Goal: Transaction & Acquisition: Purchase product/service

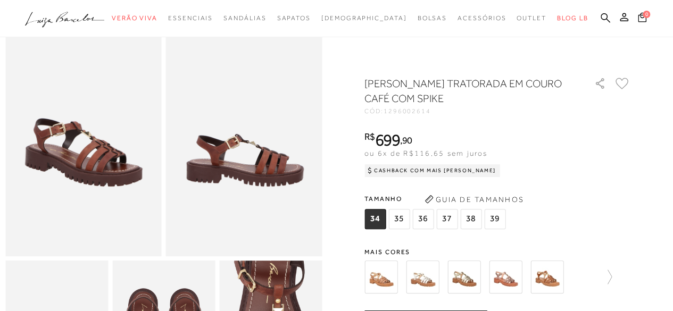
click at [390, 280] on img at bounding box center [380, 277] width 33 height 33
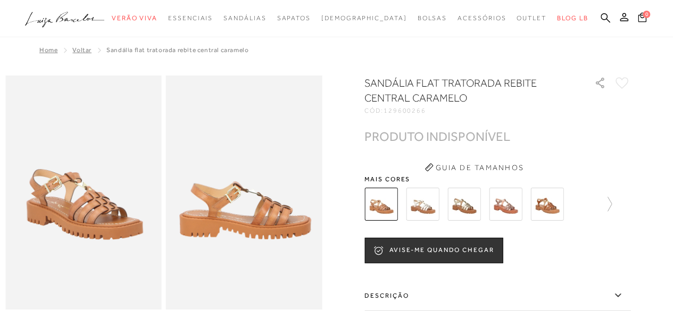
click at [553, 207] on img at bounding box center [546, 204] width 33 height 33
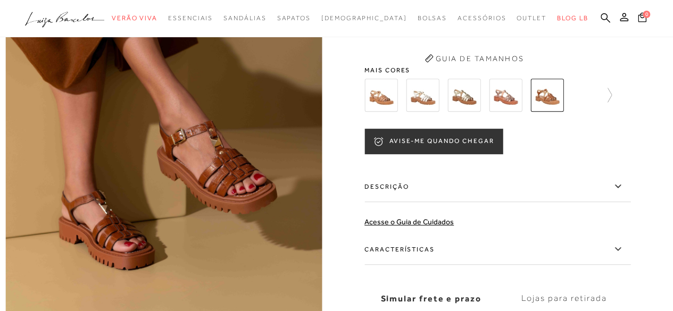
scroll to position [160, 0]
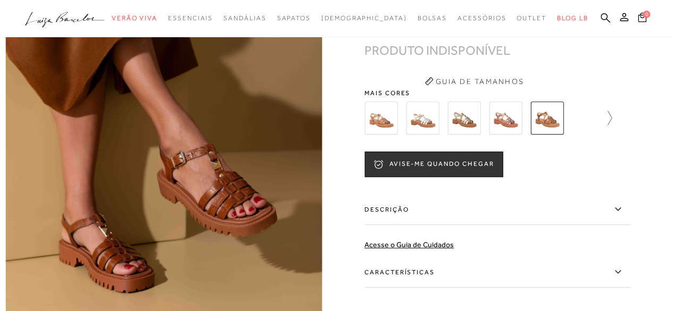
click at [611, 126] on icon at bounding box center [604, 118] width 15 height 15
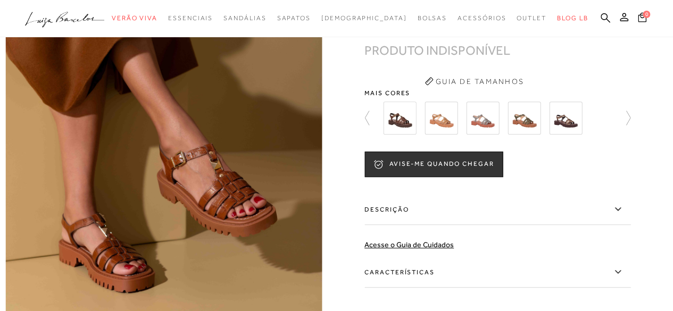
click at [528, 134] on img at bounding box center [523, 118] width 33 height 33
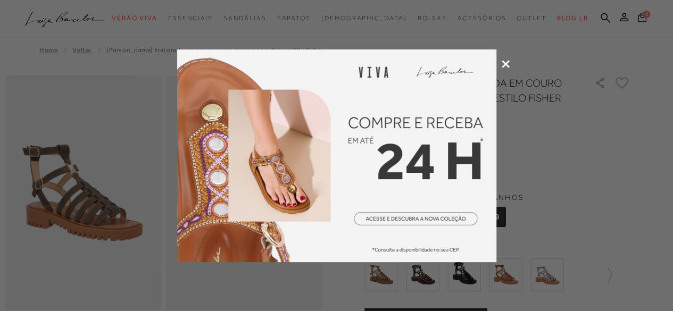
click at [507, 64] on icon at bounding box center [506, 64] width 8 height 8
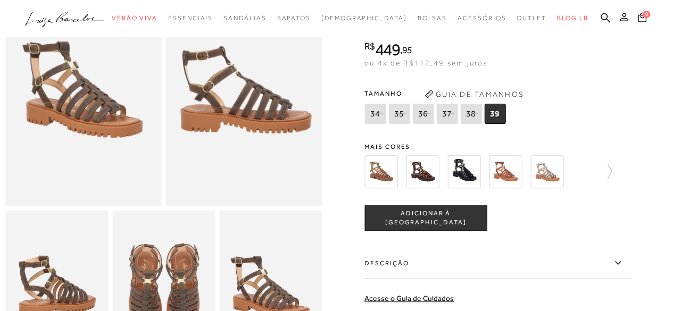
scroll to position [106, 0]
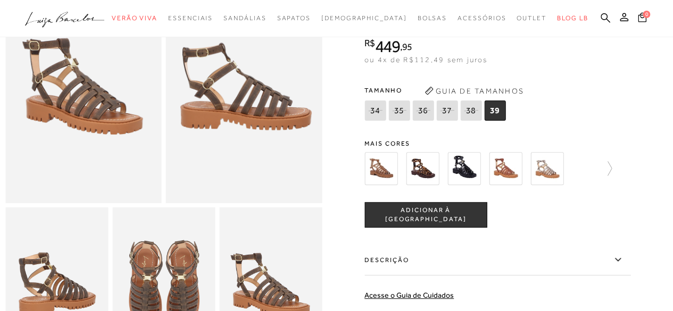
click at [386, 174] on img at bounding box center [380, 168] width 33 height 33
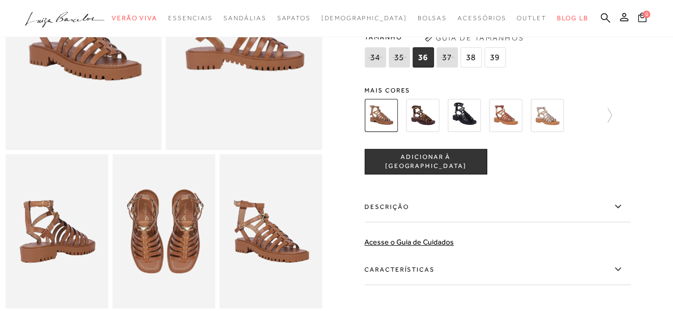
scroll to position [106, 0]
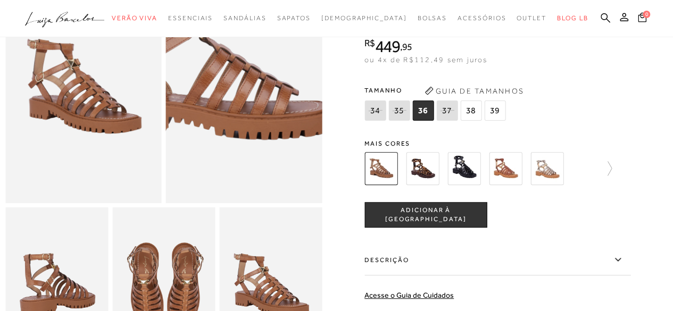
click at [280, 112] on img at bounding box center [210, 64] width 312 height 469
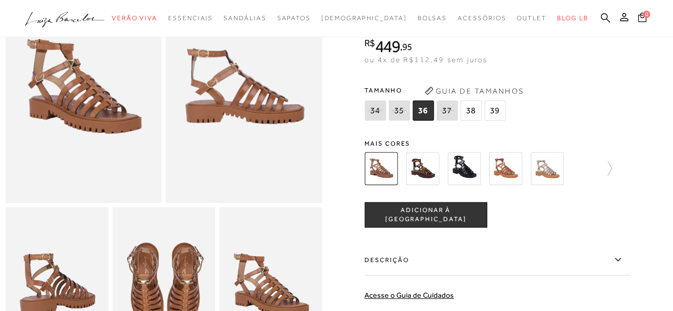
click at [471, 116] on span "38" at bounding box center [470, 111] width 21 height 20
click at [496, 109] on span "39" at bounding box center [494, 111] width 21 height 20
click at [612, 169] on icon at bounding box center [604, 168] width 15 height 15
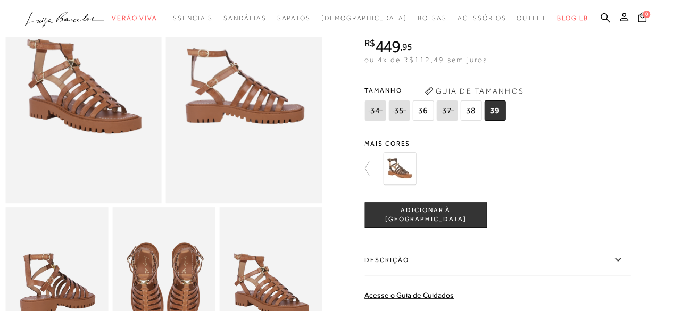
click at [404, 171] on img at bounding box center [399, 168] width 33 height 33
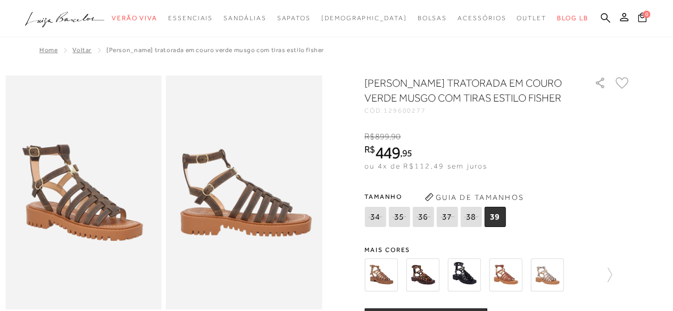
click at [513, 273] on img at bounding box center [505, 274] width 33 height 33
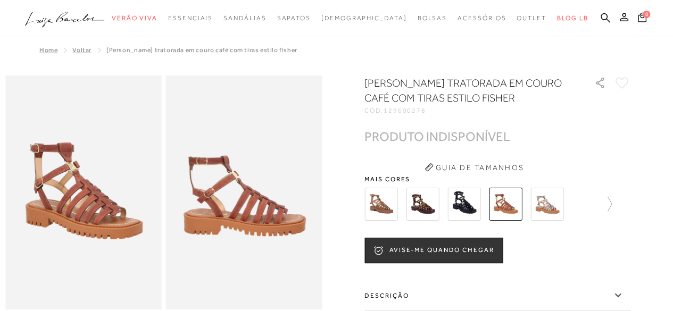
click at [393, 209] on img at bounding box center [380, 204] width 33 height 33
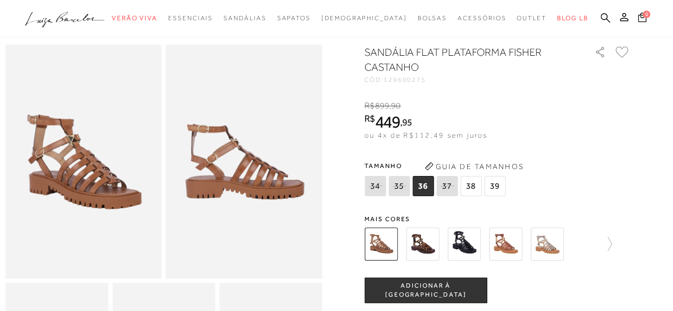
scroll to position [53, 0]
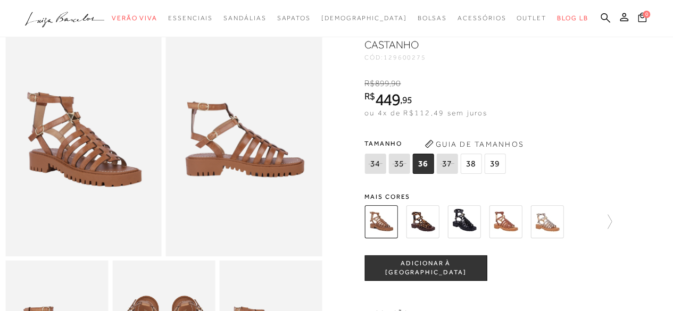
click at [469, 263] on span "ADICIONAR À SACOLA" at bounding box center [425, 268] width 121 height 19
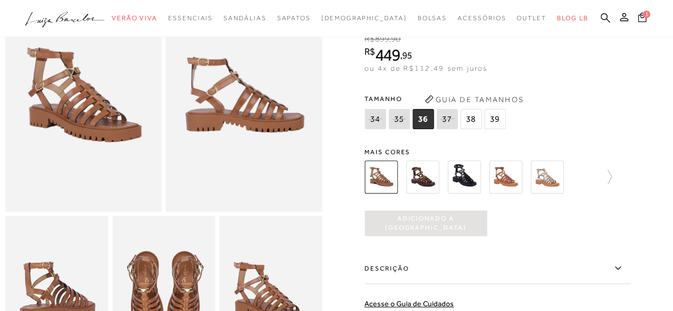
scroll to position [213, 0]
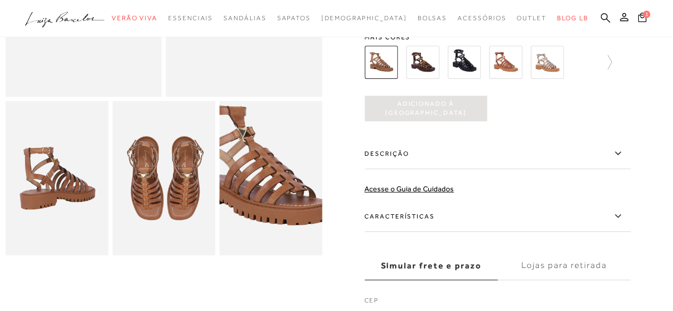
click at [285, 202] on img at bounding box center [258, 163] width 205 height 308
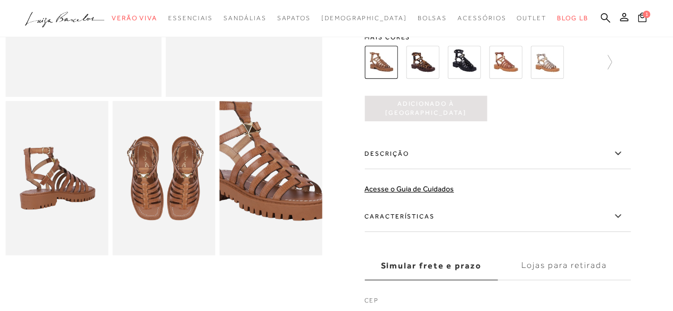
click at [279, 207] on img at bounding box center [264, 158] width 205 height 308
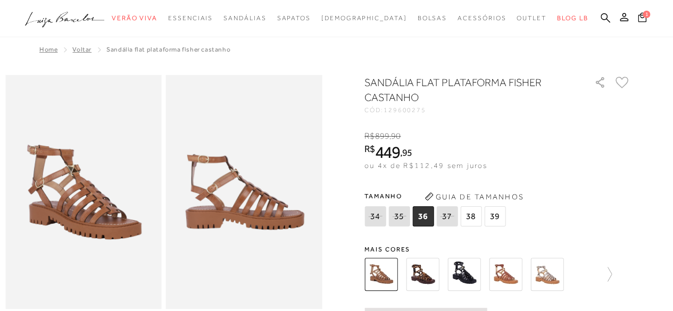
scroll to position [0, 0]
click at [615, 275] on div at bounding box center [497, 274] width 266 height 39
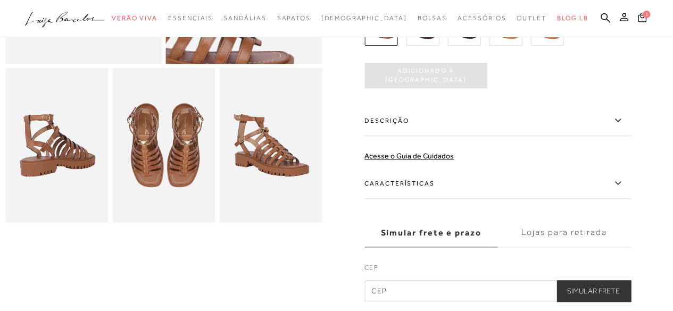
scroll to position [319, 0]
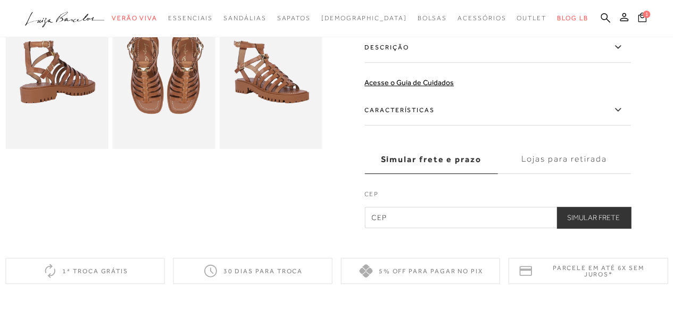
click at [184, 97] on img at bounding box center [163, 72] width 103 height 154
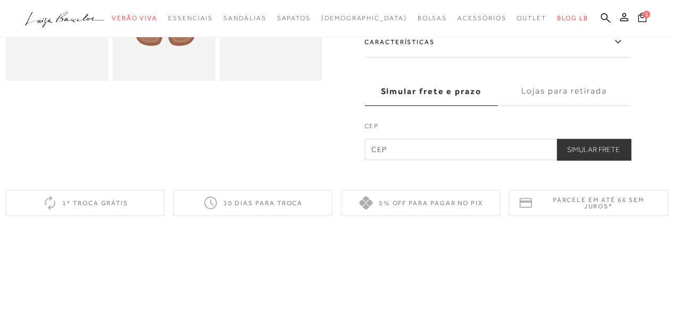
scroll to position [426, 0]
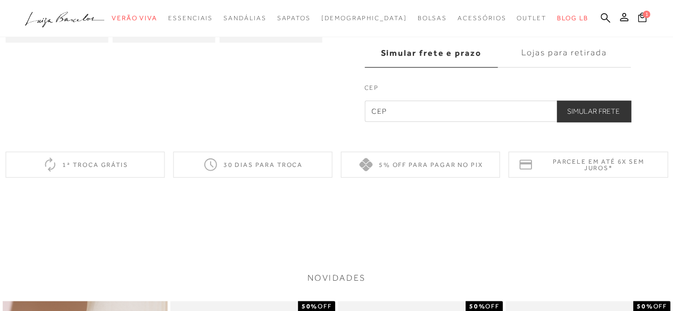
click at [386, 109] on input "text" at bounding box center [497, 111] width 266 height 21
type input "30494-460"
click at [556, 101] on button "Simular Frete" at bounding box center [593, 111] width 74 height 21
click at [580, 110] on button "Simular Frete" at bounding box center [593, 111] width 74 height 21
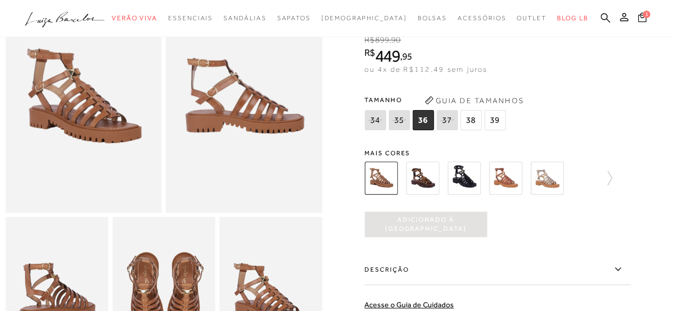
scroll to position [0, 0]
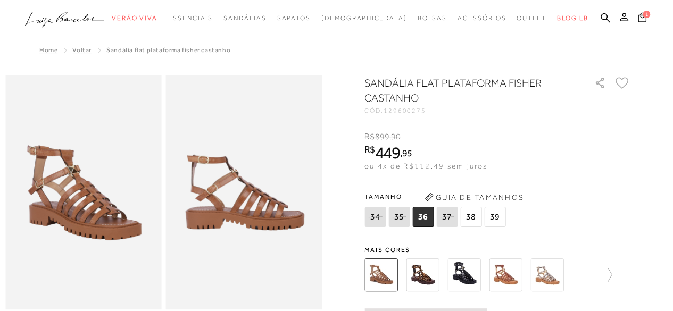
click at [640, 20] on icon at bounding box center [642, 17] width 9 height 10
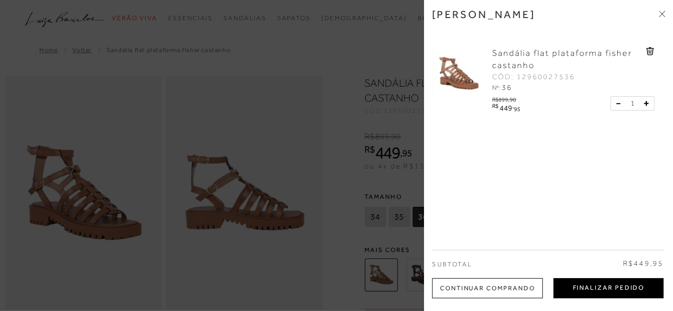
click at [607, 288] on button "Finalizar Pedido" at bounding box center [608, 288] width 110 height 20
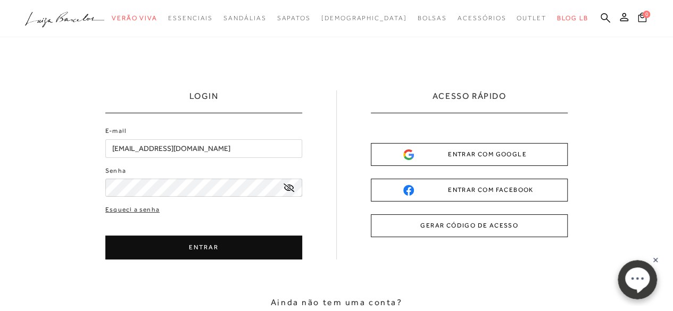
click at [456, 155] on div "ENTRAR COM GOOGLE" at bounding box center [469, 154] width 132 height 11
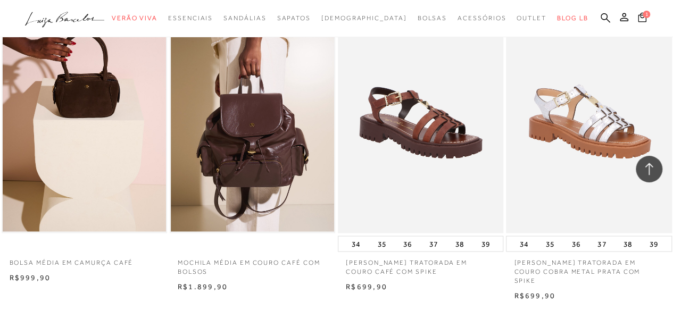
scroll to position [1064, 0]
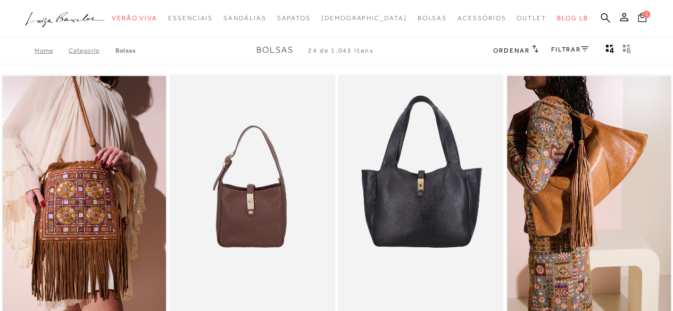
click at [643, 15] on span "1" at bounding box center [646, 14] width 7 height 7
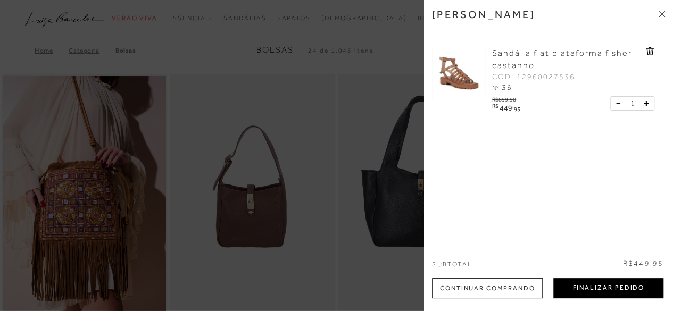
click at [617, 287] on button "Finalizar Pedido" at bounding box center [608, 288] width 110 height 20
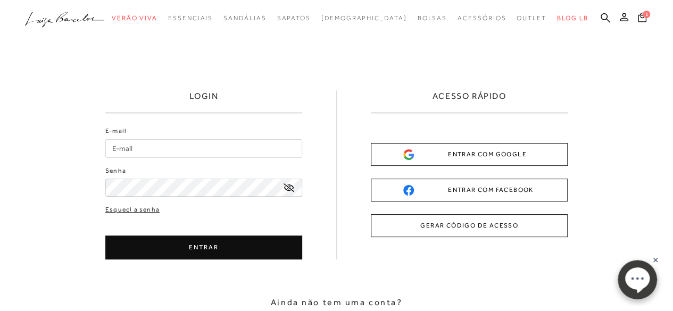
click at [266, 143] on input "E-mail" at bounding box center [203, 148] width 197 height 19
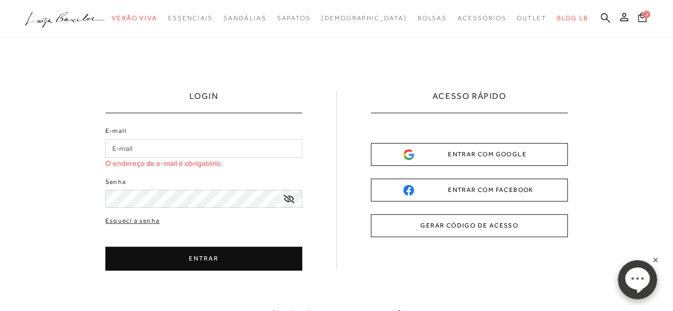
click at [476, 155] on div "ENTRAR COM GOOGLE" at bounding box center [469, 154] width 132 height 11
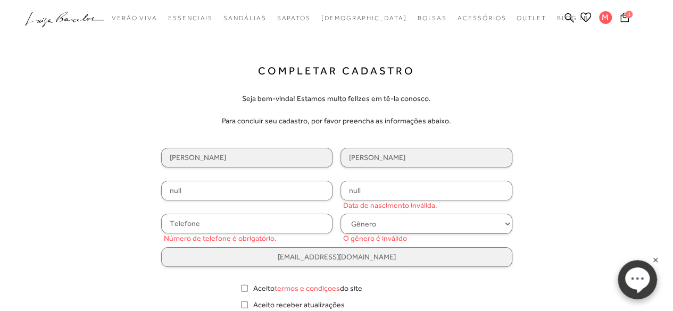
click at [252, 190] on input "null" at bounding box center [247, 191] width 172 height 20
drag, startPoint x: 242, startPoint y: 193, endPoint x: 81, endPoint y: 188, distance: 161.2
click at [81, 188] on div "Completar Cadastro Seja bem-vinda! Estamos muito felizes em tê-la conosco. Para…" at bounding box center [337, 226] width 606 height 324
type input "890.488.066-15"
click at [362, 195] on input "null" at bounding box center [426, 191] width 172 height 20
